Goal: Information Seeking & Learning: Learn about a topic

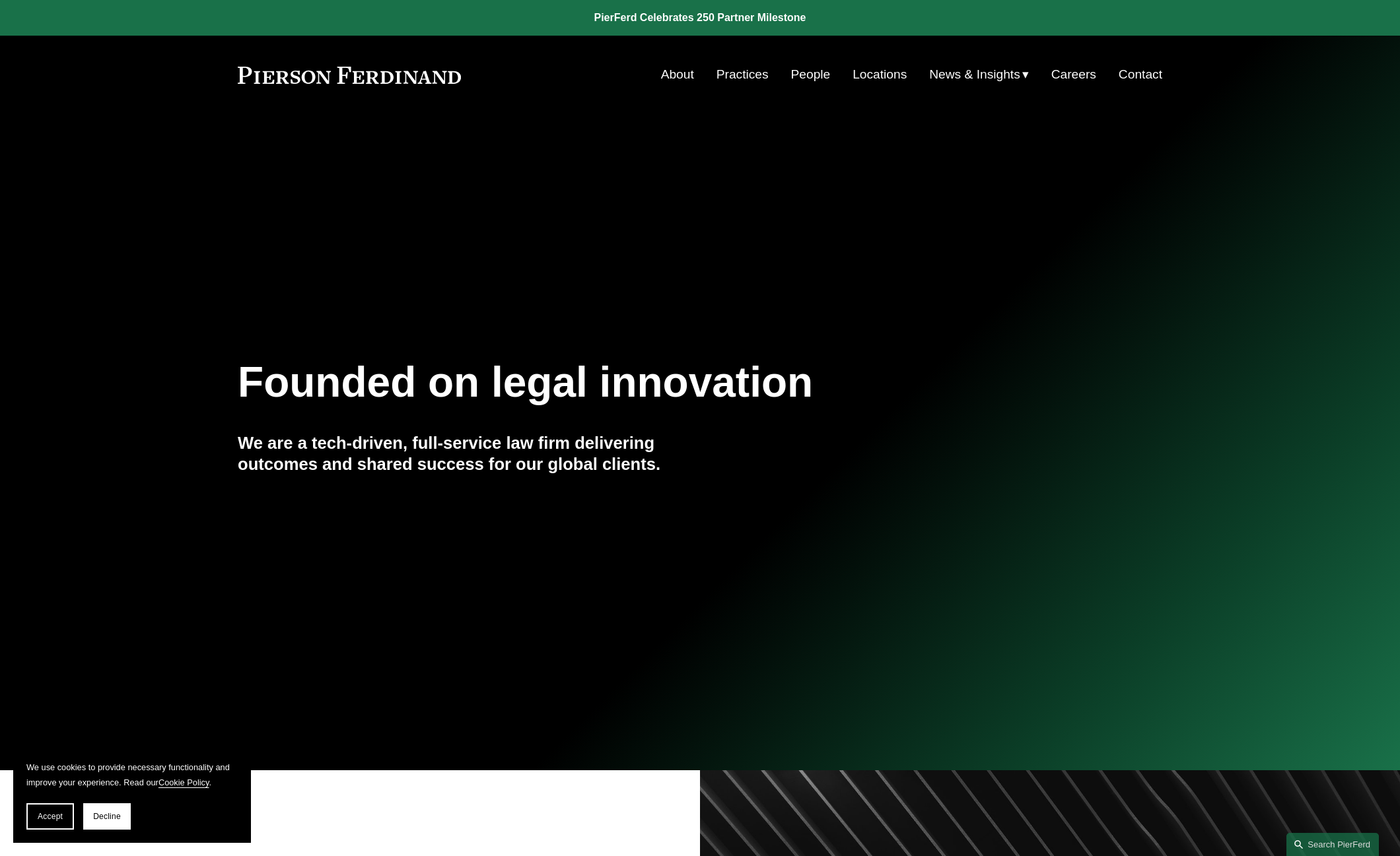
click at [737, 76] on link "Practices" at bounding box center [742, 74] width 52 height 25
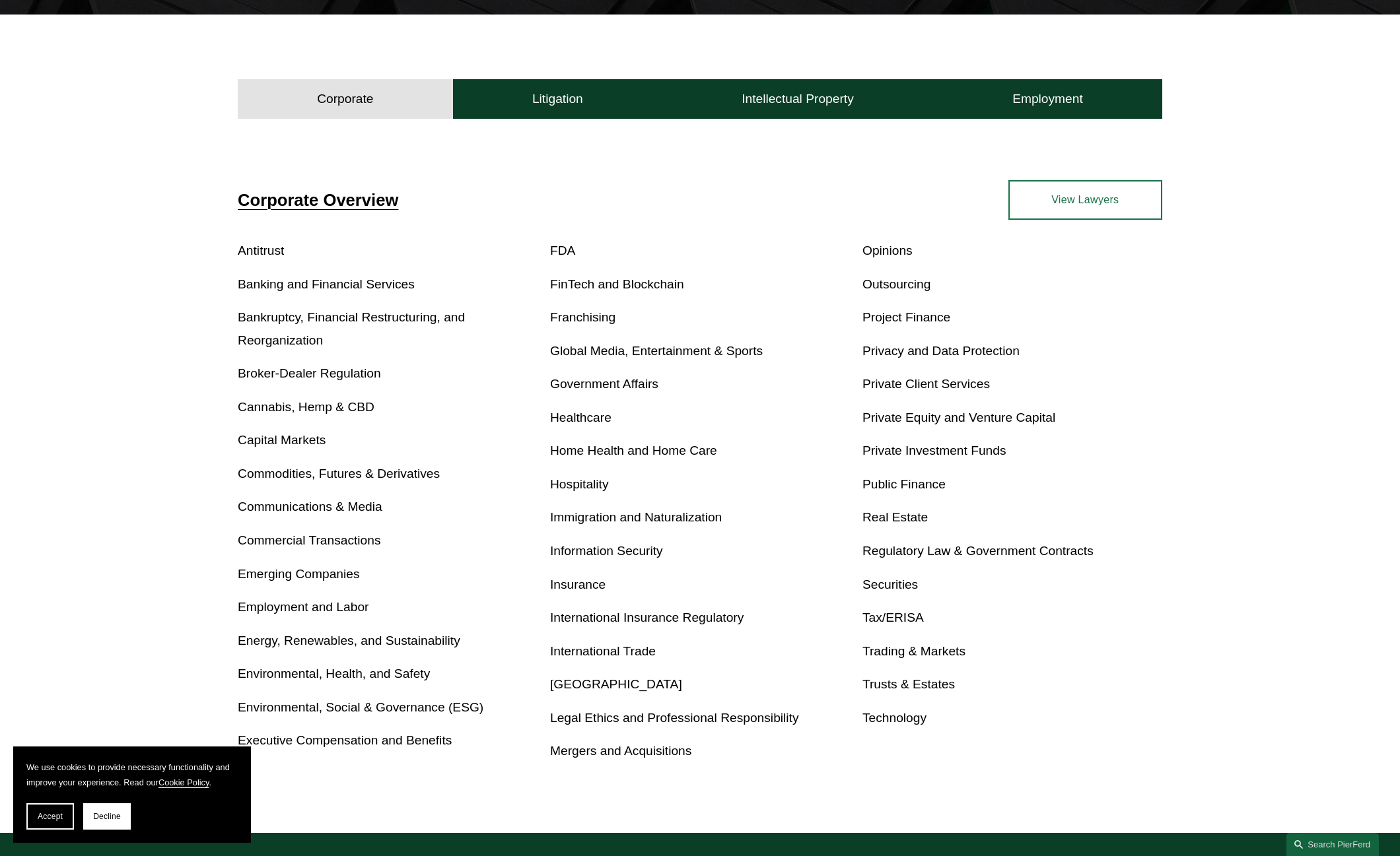
scroll to position [462, 0]
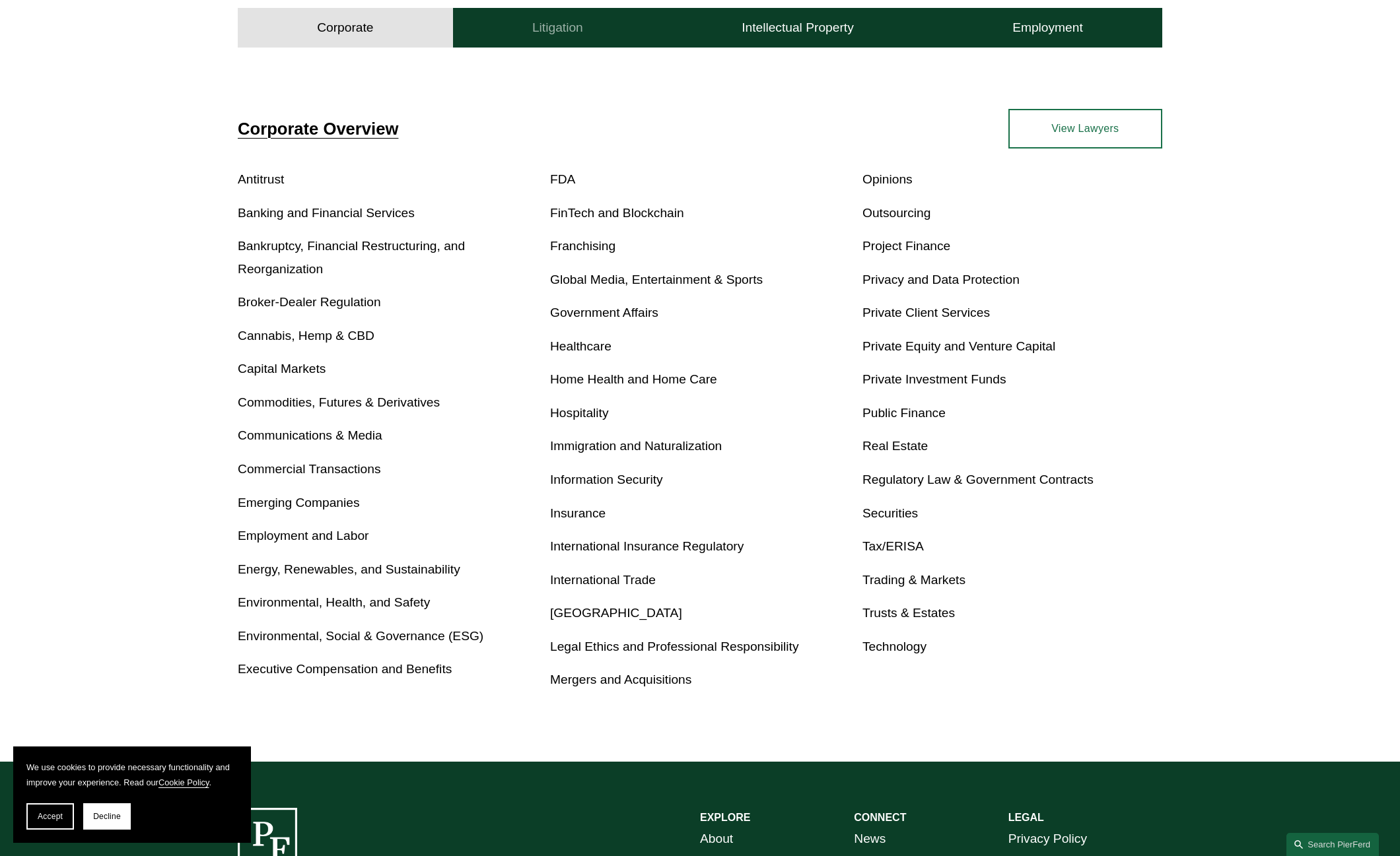
click at [580, 30] on h4 "Litigation" at bounding box center [558, 27] width 51 height 16
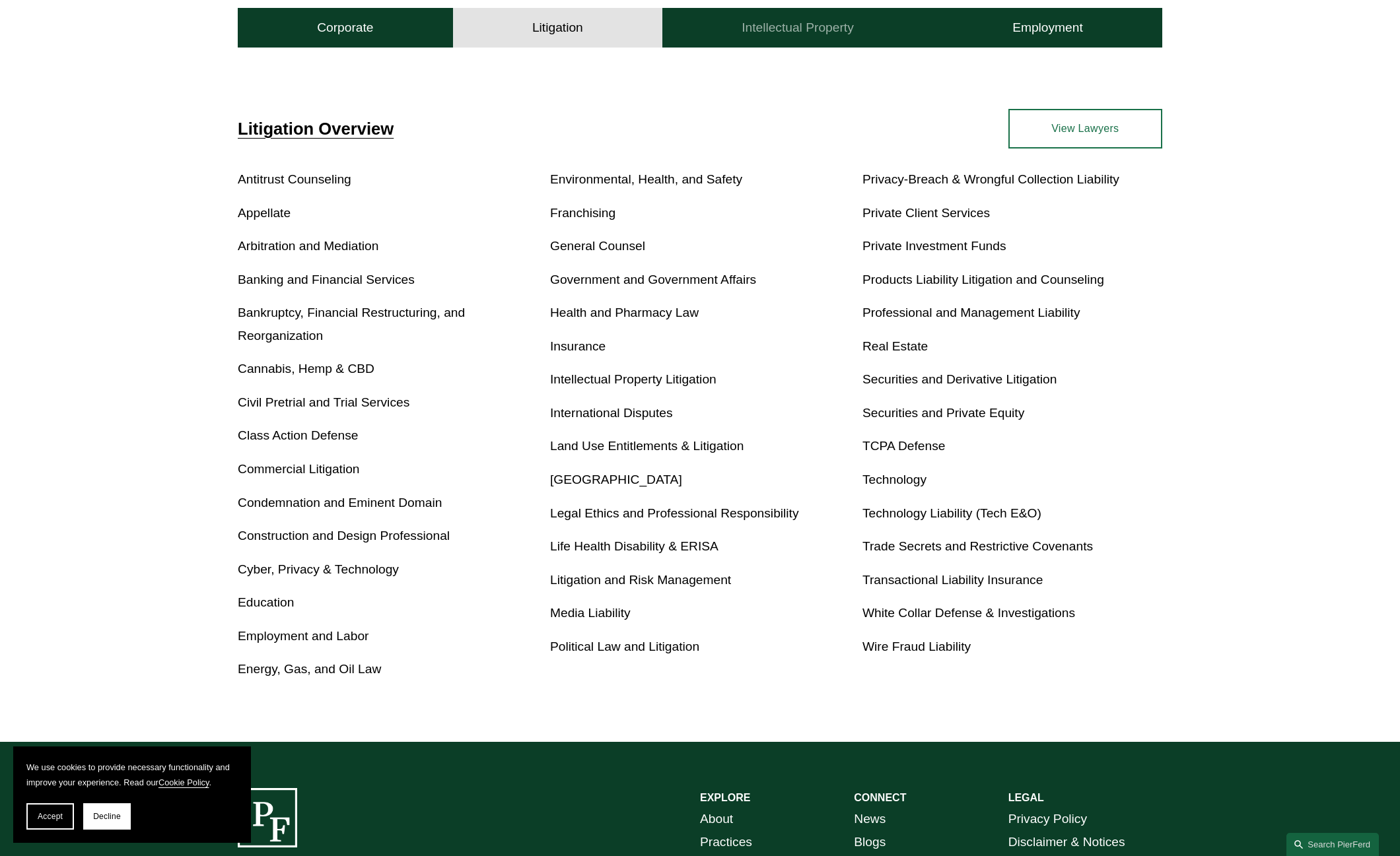
click at [701, 25] on button "Intellectual Property" at bounding box center [797, 27] width 271 height 39
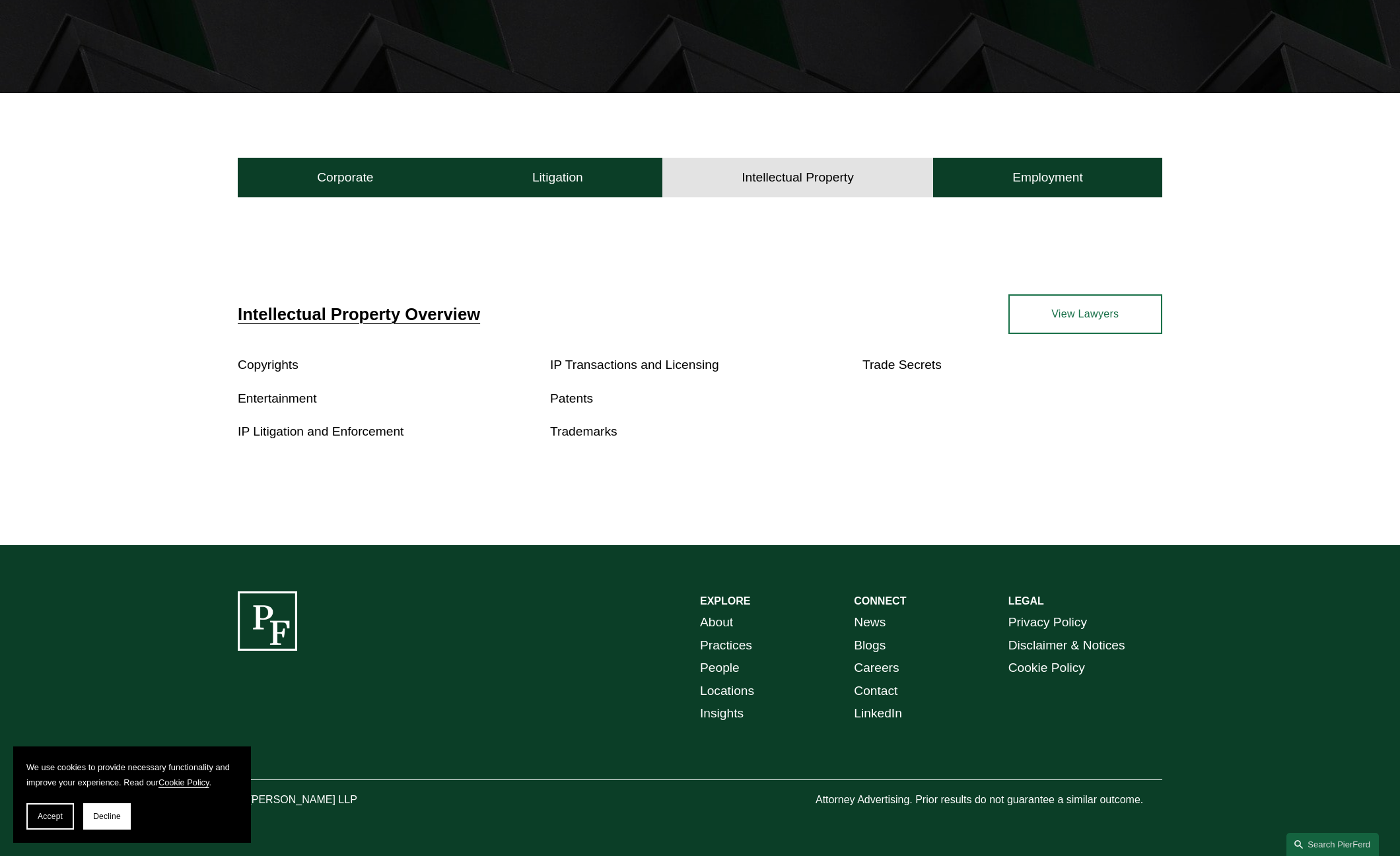
scroll to position [314, 0]
click at [1042, 170] on h4 "Employment" at bounding box center [1047, 177] width 70 height 16
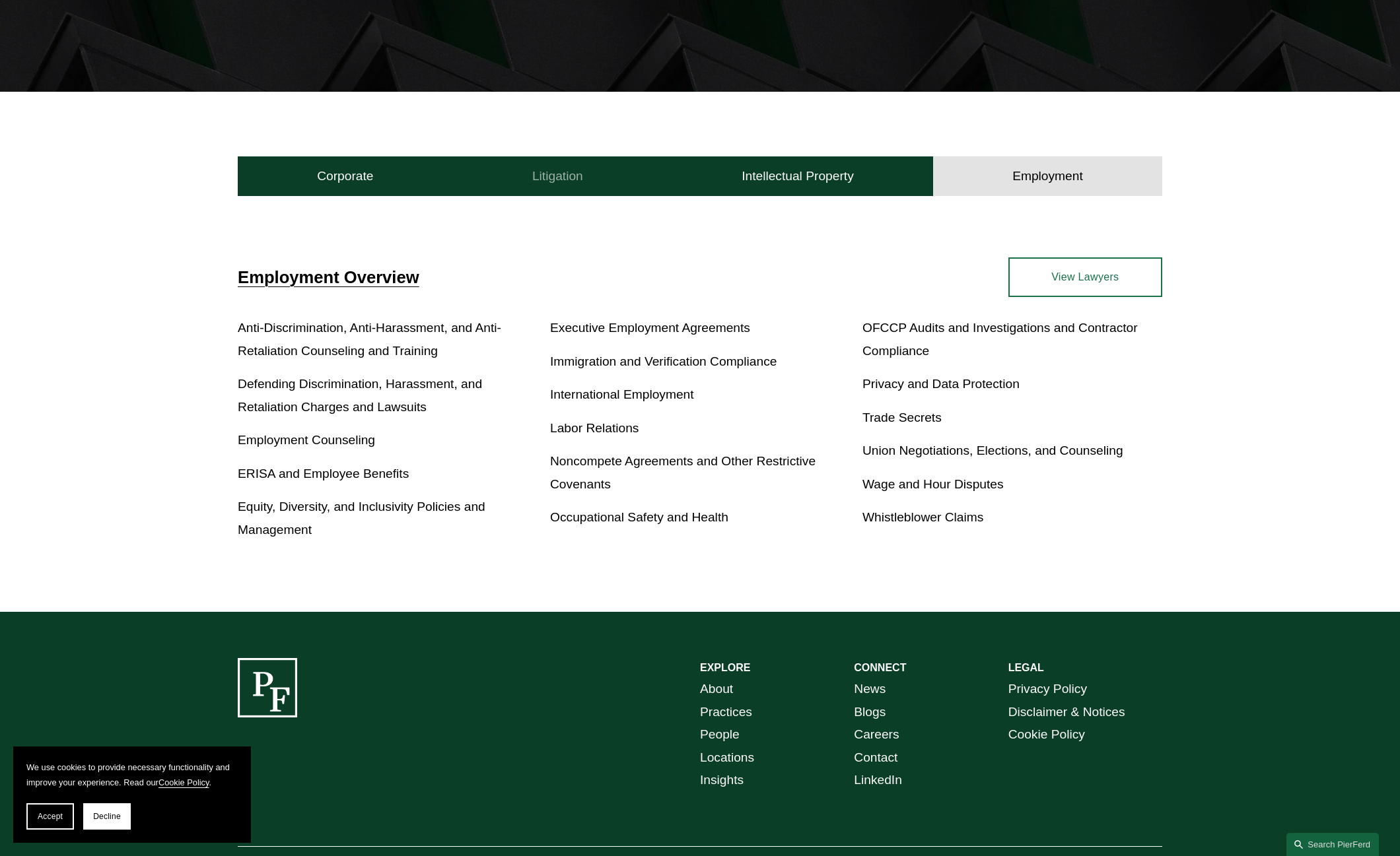
click at [597, 172] on button "Litigation" at bounding box center [557, 176] width 209 height 39
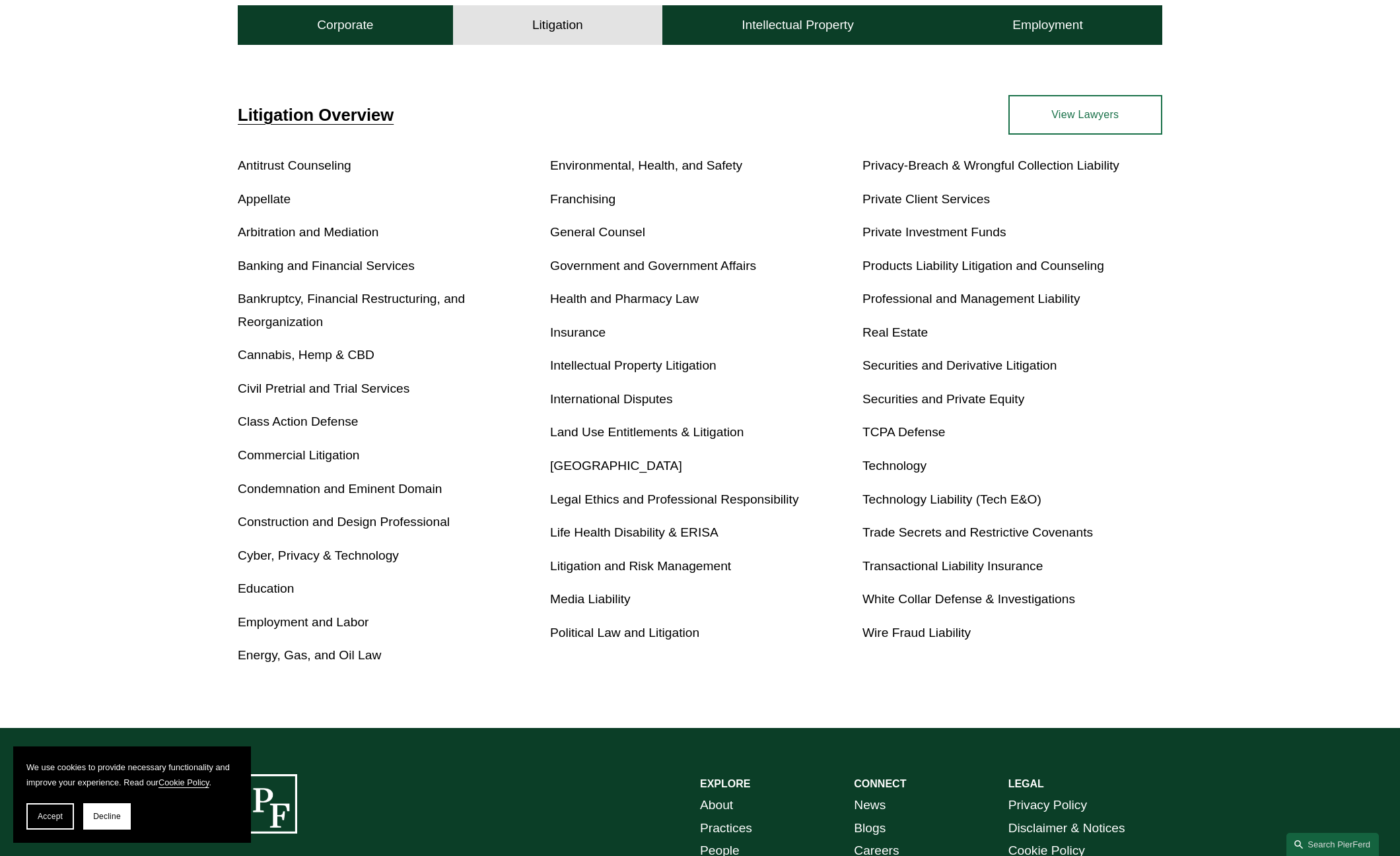
scroll to position [512, 0]
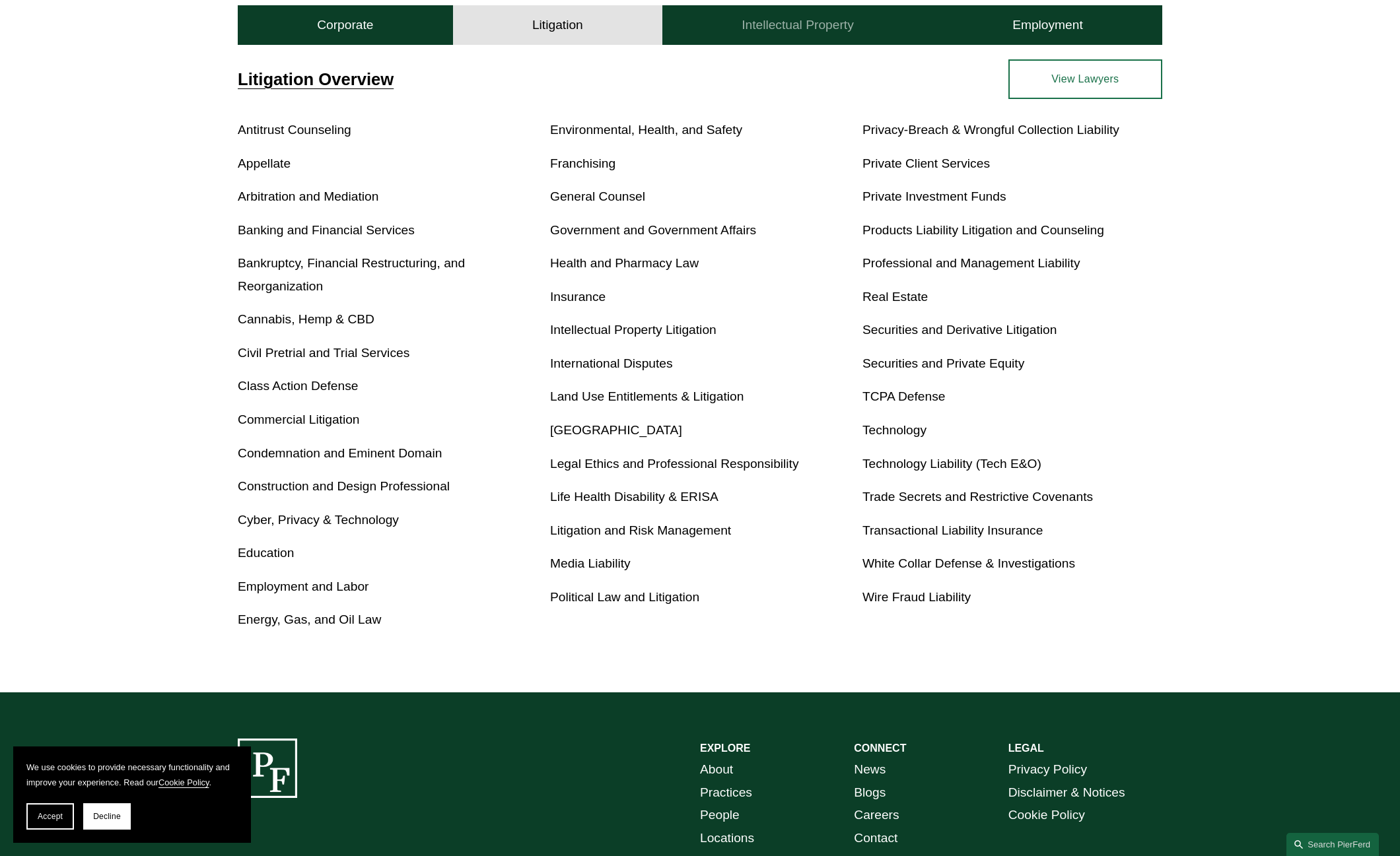
click at [823, 35] on button "Intellectual Property" at bounding box center [797, 25] width 271 height 39
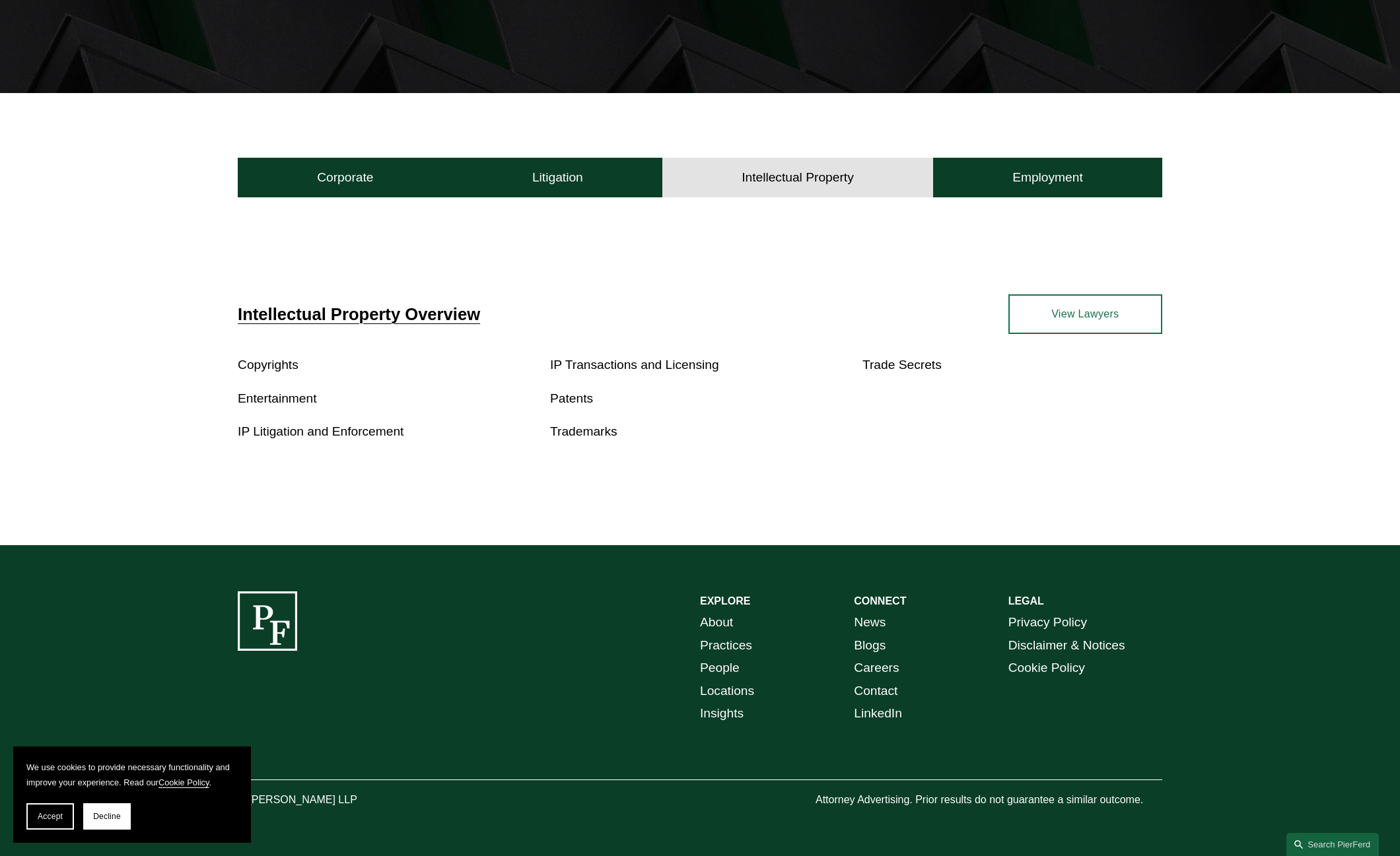
scroll to position [314, 0]
click at [399, 175] on button "Corporate" at bounding box center [345, 177] width 215 height 39
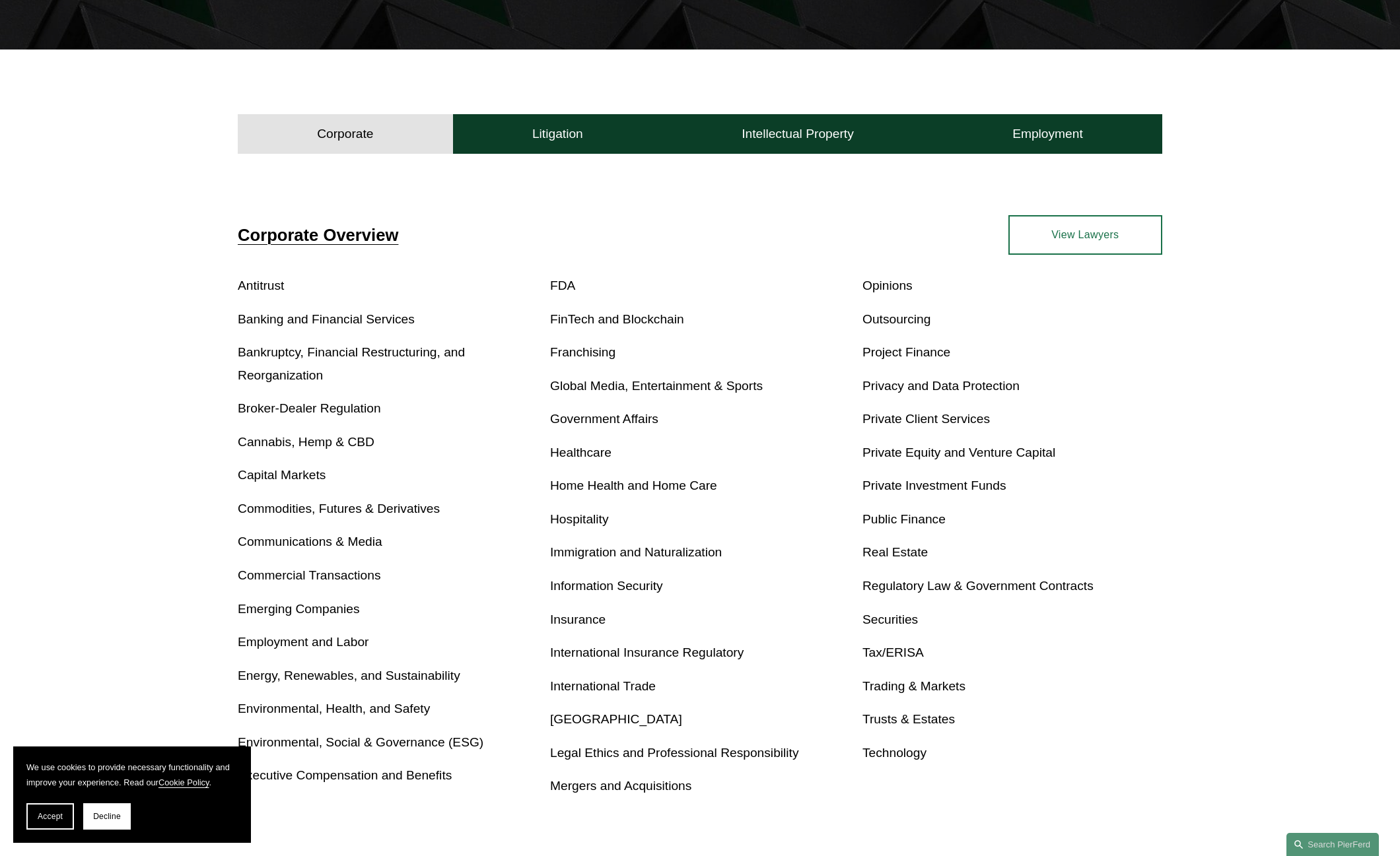
scroll to position [380, 0]
